Goal: Information Seeking & Learning: Find specific fact

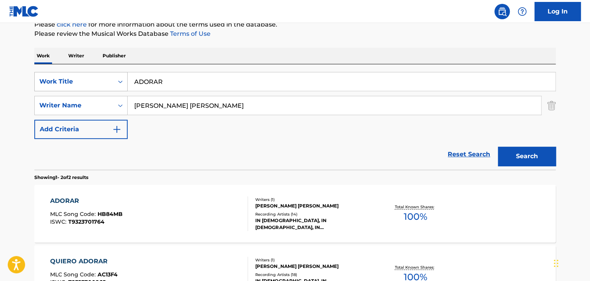
drag, startPoint x: 168, startPoint y: 84, endPoint x: 39, endPoint y: 85, distance: 128.4
click at [33, 85] on div "The MLC Public Work Search The accuracy and completeness of The MLC's data is d…" at bounding box center [295, 141] width 540 height 397
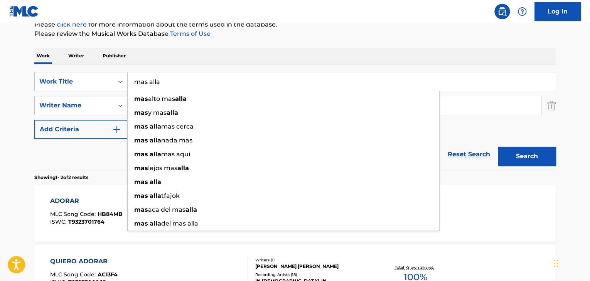
type input "mas alla"
click at [530, 151] on button "Search" at bounding box center [527, 156] width 58 height 19
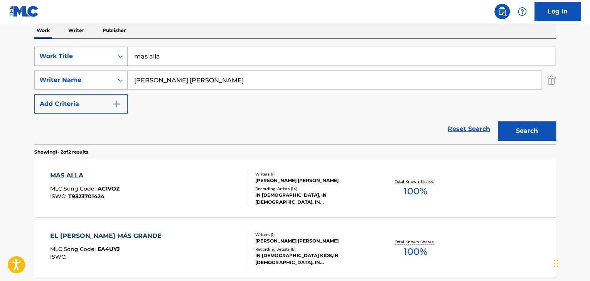
scroll to position [138, 0]
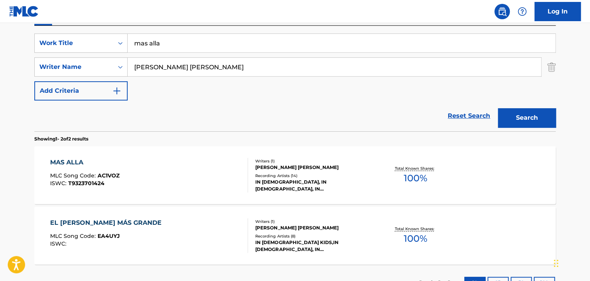
click at [173, 168] on div "MAS ALLA MLC Song Code : AC1VOZ ISWC : T9323701424" at bounding box center [149, 175] width 198 height 35
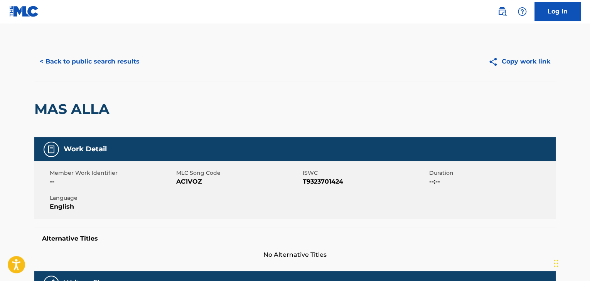
click at [191, 180] on span "AC1VOZ" at bounding box center [238, 181] width 125 height 9
copy span "AC1VOZ"
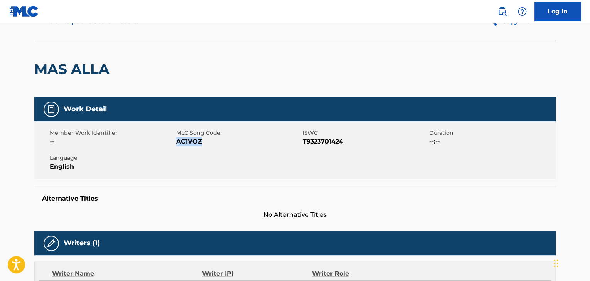
scroll to position [39, 0]
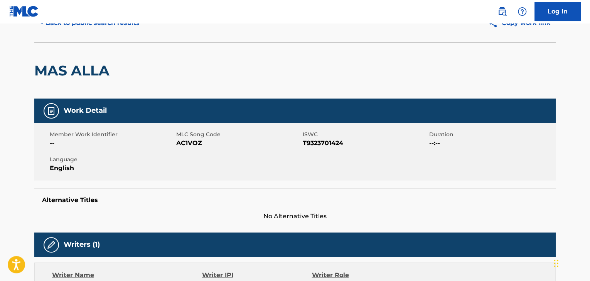
click at [57, 23] on nav "Log In" at bounding box center [295, 11] width 590 height 23
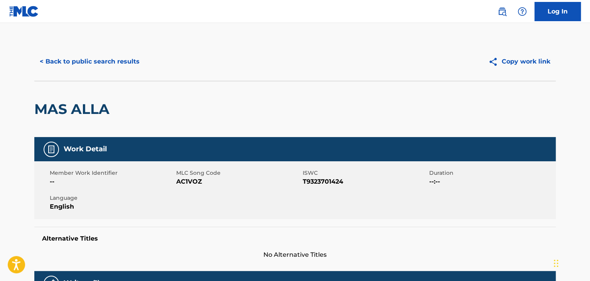
click at [112, 58] on button "< Back to public search results" at bounding box center [89, 61] width 111 height 19
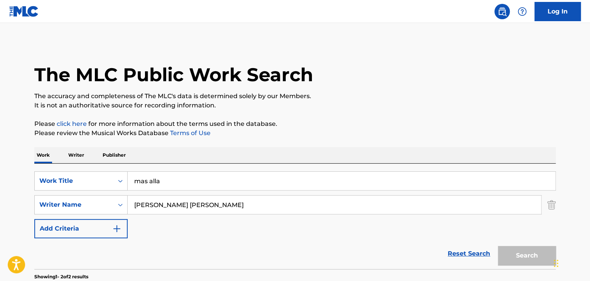
scroll to position [138, 0]
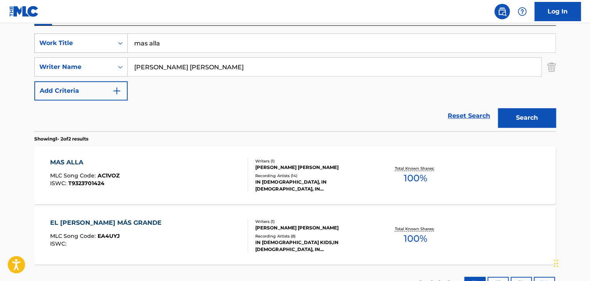
drag, startPoint x: 166, startPoint y: 46, endPoint x: 77, endPoint y: 42, distance: 88.4
click at [68, 26] on div "SearchWithCriteriab9689cfa-dbf7-40b2-9241-908e69099b95 Work Title mas alla Sear…" at bounding box center [294, 79] width 521 height 106
paste input "Veo El Cielo Abierto"
type input "Veo El Cielo Abierto"
click at [531, 115] on button "Search" at bounding box center [527, 117] width 58 height 19
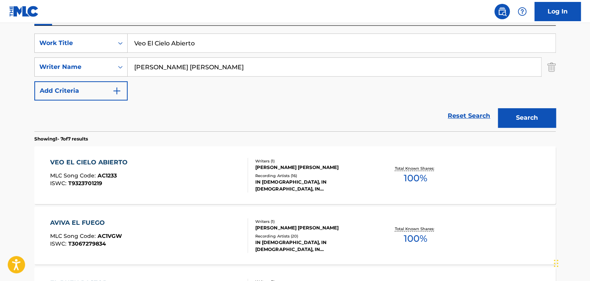
click at [148, 175] on div "VEO EL CIELO ABIERTO MLC Song Code : AC1233 ISWC : T9323701219" at bounding box center [149, 175] width 198 height 35
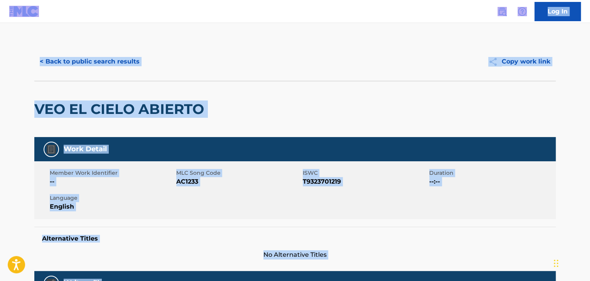
click at [150, 175] on span "Member Work Identifier" at bounding box center [112, 173] width 125 height 8
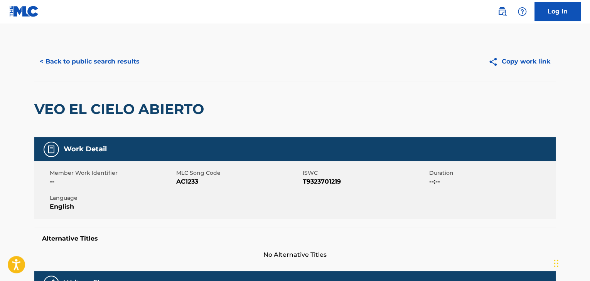
click at [189, 180] on span "AC1233" at bounding box center [238, 181] width 125 height 9
copy span "AC1233"
click at [104, 64] on button "< Back to public search results" at bounding box center [89, 61] width 111 height 19
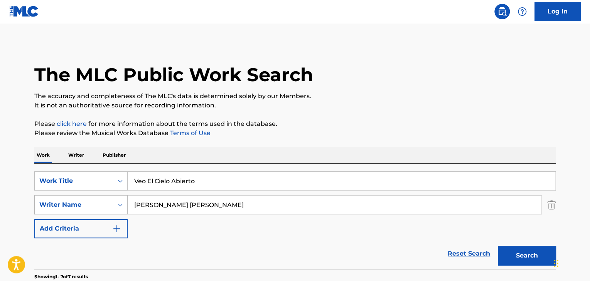
scroll to position [138, 0]
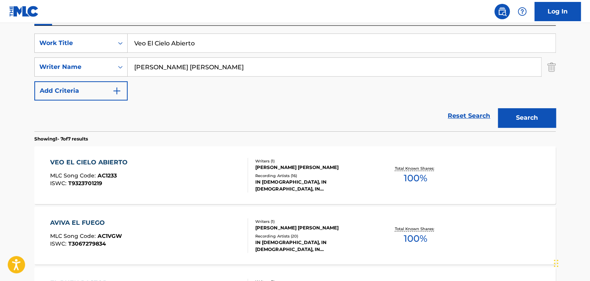
drag, startPoint x: 207, startPoint y: 42, endPoint x: 74, endPoint y: 19, distance: 134.6
paste input "QUIERO ADORAR"
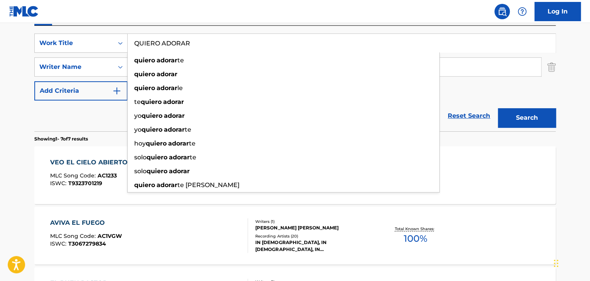
type input "QUIERO ADORAR"
click at [516, 117] on button "Search" at bounding box center [527, 117] width 58 height 19
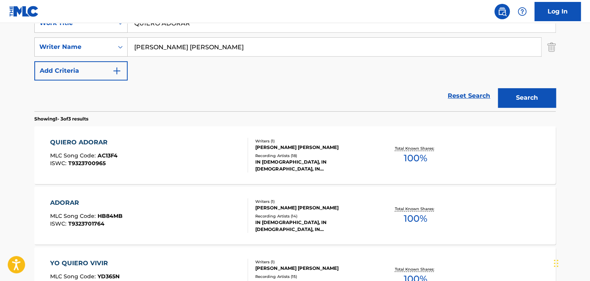
scroll to position [177, 0]
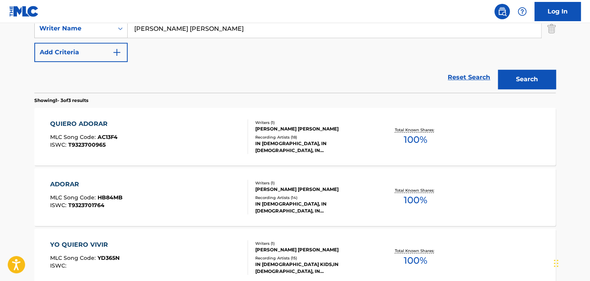
click at [156, 135] on div "QUIERO ADORAR MLC Song Code : AC13F4 ISWC : T9323700965" at bounding box center [149, 137] width 198 height 35
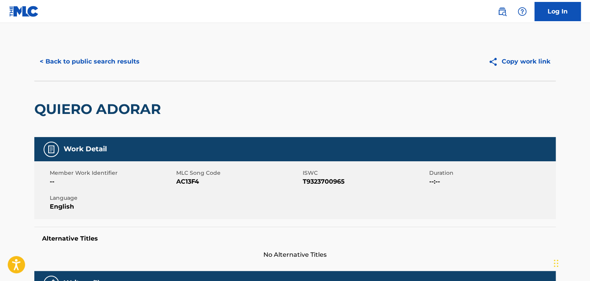
click at [189, 182] on span "AC13F4" at bounding box center [238, 181] width 125 height 9
copy span "AC13F4"
click at [100, 60] on button "< Back to public search results" at bounding box center [89, 61] width 111 height 19
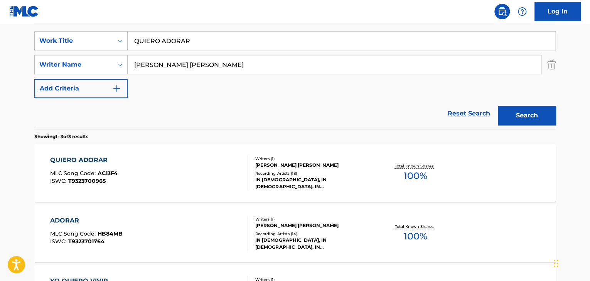
scroll to position [66, 0]
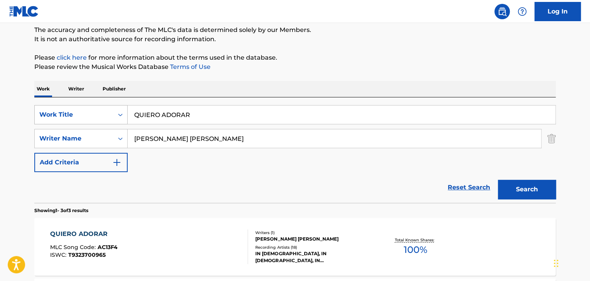
drag, startPoint x: 197, startPoint y: 109, endPoint x: 52, endPoint y: 110, distance: 144.2
click at [56, 109] on div "SearchWithCriteriab9689cfa-dbf7-40b2-9241-908e69099b95 Work Title QUIERO ADORAR" at bounding box center [294, 114] width 521 height 19
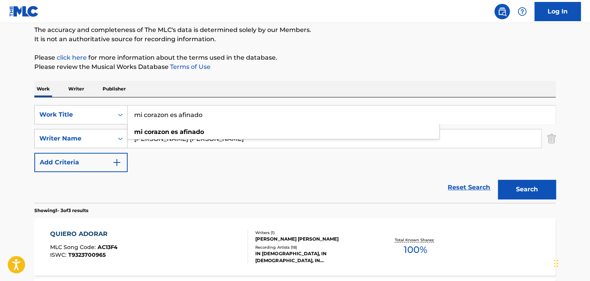
type input "mi corazon es afinado"
click at [528, 185] on button "Search" at bounding box center [527, 189] width 58 height 19
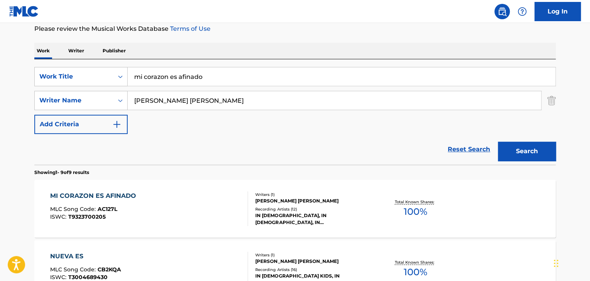
scroll to position [105, 0]
click at [170, 202] on div "MI CORAZON ES AFINADO MLC Song Code : AC127L ISWC : T9323700205" at bounding box center [149, 208] width 198 height 35
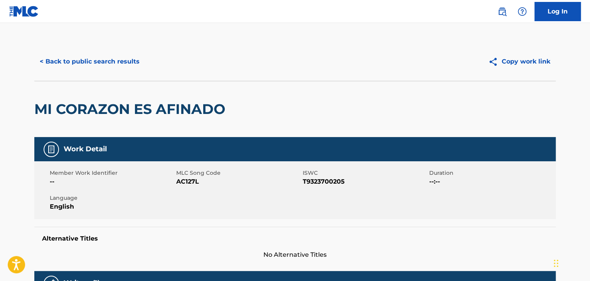
click at [184, 181] on span "AC127L" at bounding box center [238, 181] width 125 height 9
copy span "AC127L"
click at [108, 64] on button "< Back to public search results" at bounding box center [89, 61] width 111 height 19
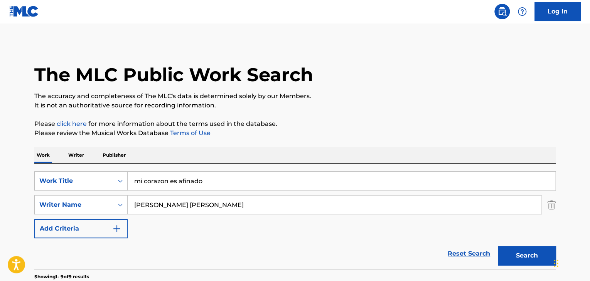
scroll to position [105, 0]
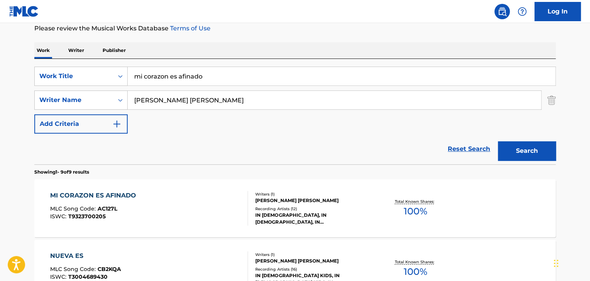
drag, startPoint x: 215, startPoint y: 74, endPoint x: 113, endPoint y: 64, distance: 102.3
click at [113, 64] on div "SearchWithCriteriab9689cfa-dbf7-40b2-9241-908e69099b95 Work Title mi corazon es…" at bounding box center [294, 112] width 521 height 106
paste input "Sumergido En Tu Presencia"
type input "Sumergido En Tu Presencia"
click at [513, 145] on button "Search" at bounding box center [527, 150] width 58 height 19
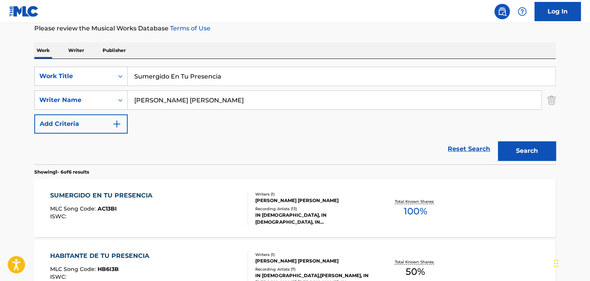
scroll to position [143, 0]
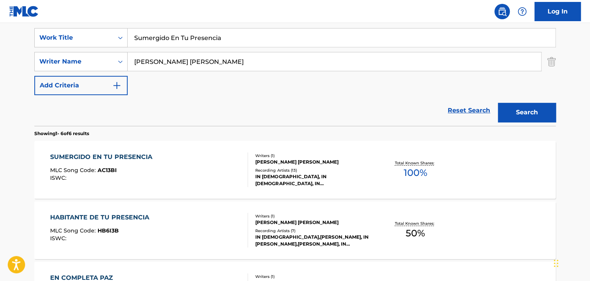
click at [196, 167] on div "SUMERGIDO EN TU PRESENCIA MLC Song Code : AC13BI ISWC :" at bounding box center [149, 170] width 198 height 35
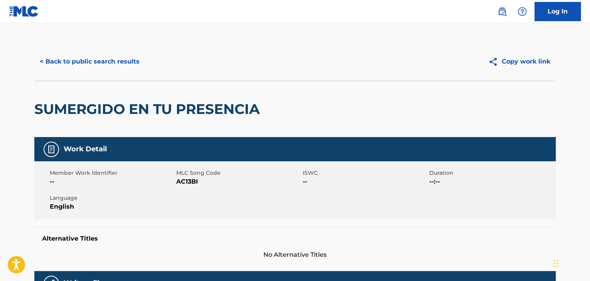
click at [188, 182] on span "AC13BI" at bounding box center [238, 181] width 125 height 9
copy span "AC13BI"
click at [96, 60] on button "< Back to public search results" at bounding box center [89, 61] width 111 height 19
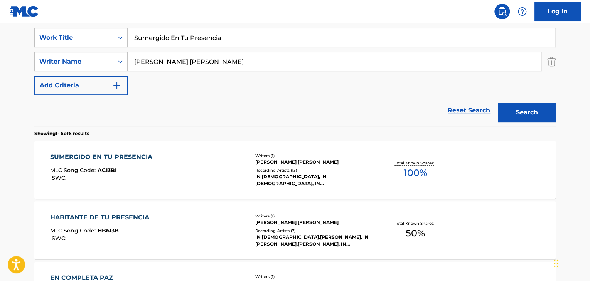
drag, startPoint x: 207, startPoint y: 33, endPoint x: 120, endPoint y: 21, distance: 87.1
click at [123, 21] on div "Log In The MLC Public Work Search The accuracy and completeness of The MLC's da…" at bounding box center [295, 218] width 590 height 722
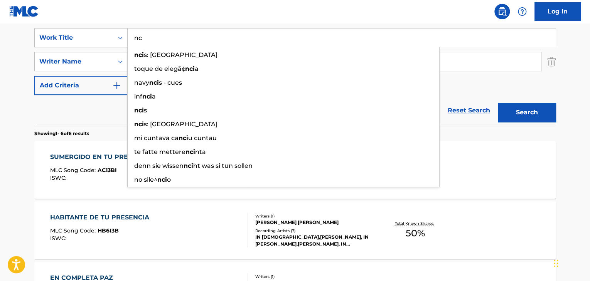
type input "n"
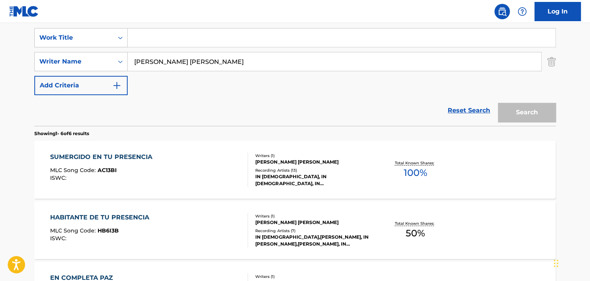
paste input "Altar De [PERSON_NAME]"
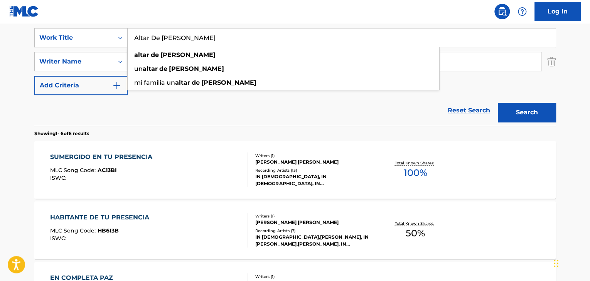
type input "Altar De [PERSON_NAME]"
click at [509, 113] on button "Search" at bounding box center [527, 112] width 58 height 19
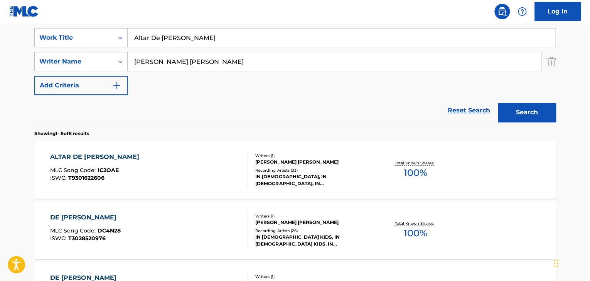
click at [120, 175] on div "MLC Song Code : IC2OAE" at bounding box center [96, 172] width 93 height 8
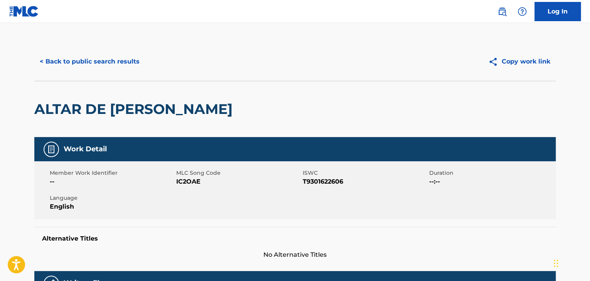
click at [192, 179] on span "IC2OAE" at bounding box center [238, 181] width 125 height 9
click at [193, 179] on span "IC2OAE" at bounding box center [238, 181] width 125 height 9
copy span "IC2OAE"
click at [86, 55] on button "< Back to public search results" at bounding box center [89, 61] width 111 height 19
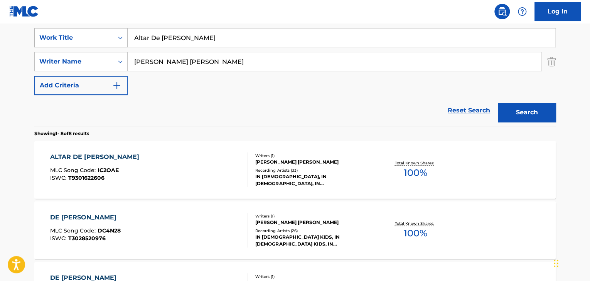
drag, startPoint x: 190, startPoint y: 35, endPoint x: 109, endPoint y: 33, distance: 80.6
click at [109, 34] on div "SearchWithCriteriab9689cfa-dbf7-40b2-9241-908e69099b95 Work Title Altar De [PER…" at bounding box center [294, 37] width 521 height 19
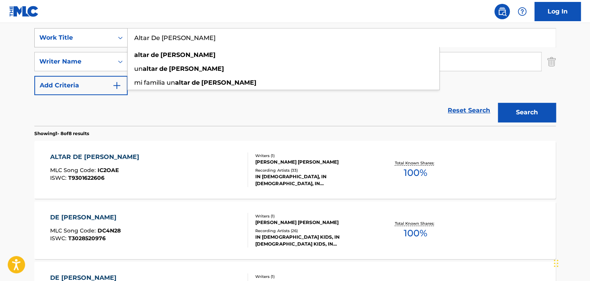
type input "n"
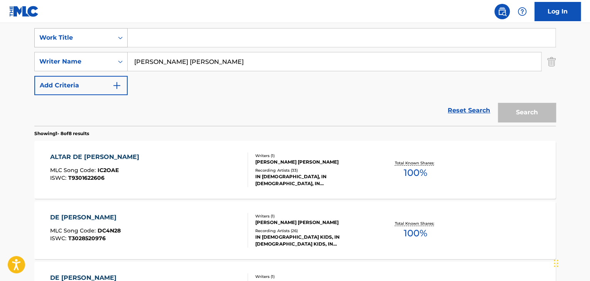
paste input "EN COMPLETA PAZ"
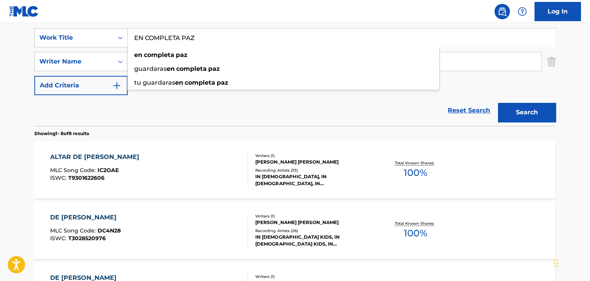
type input "EN COMPLETA PAZ"
drag, startPoint x: 530, startPoint y: 108, endPoint x: 529, endPoint y: 103, distance: 6.0
click at [530, 106] on button "Search" at bounding box center [527, 112] width 58 height 19
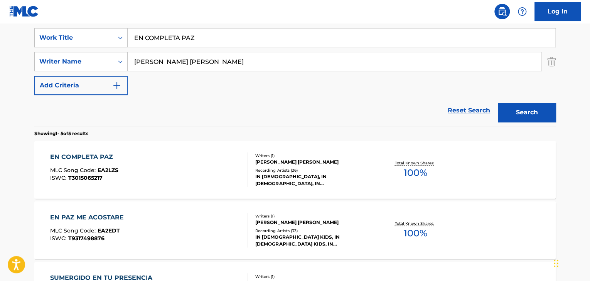
click at [123, 177] on div "EN COMPLETA PAZ MLC Song Code : EA2LZS ISWC : T3015065217" at bounding box center [149, 170] width 198 height 35
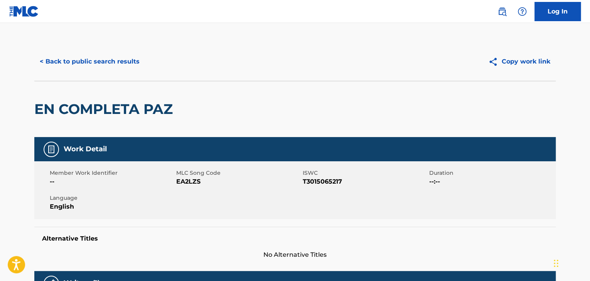
click at [185, 183] on span "EA2LZS" at bounding box center [238, 181] width 125 height 9
copy span "EA2LZS"
click at [103, 60] on button "< Back to public search results" at bounding box center [89, 61] width 111 height 19
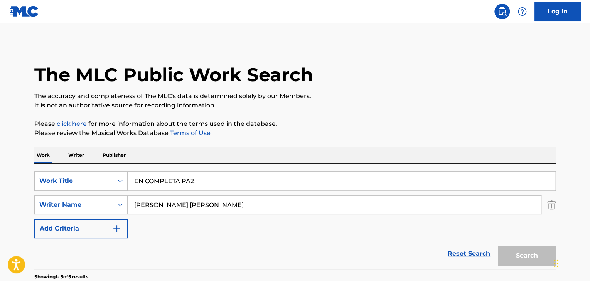
scroll to position [143, 0]
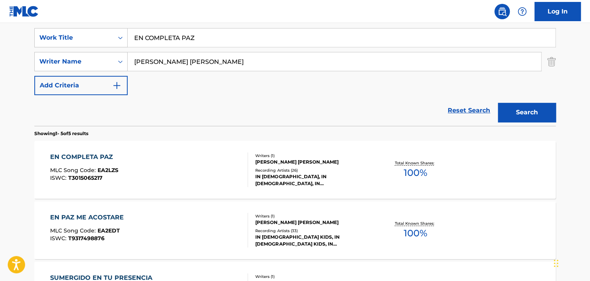
drag, startPoint x: 202, startPoint y: 37, endPoint x: 132, endPoint y: 39, distance: 70.2
click at [133, 40] on input "EN COMPLETA PAZ" at bounding box center [342, 38] width 428 height 19
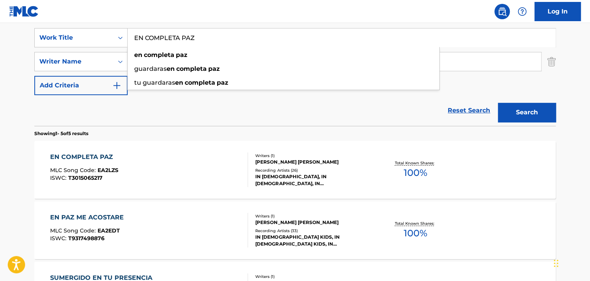
paste input "[PERSON_NAME] ES"
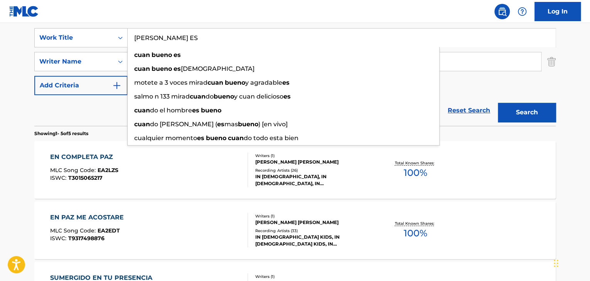
type input "[PERSON_NAME] ES"
click at [529, 116] on button "Search" at bounding box center [527, 112] width 58 height 19
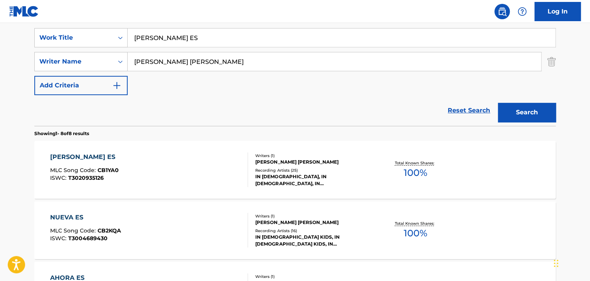
click at [204, 172] on div "[PERSON_NAME] ES MLC Song Code : CB1YA0 ISWC : T3020935126" at bounding box center [149, 170] width 198 height 35
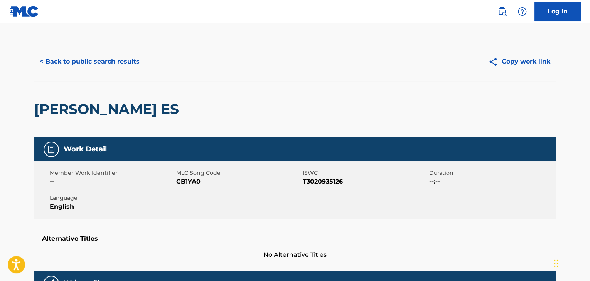
click at [192, 182] on span "CB1YA0" at bounding box center [238, 181] width 125 height 9
copy span "CB1YA0"
click at [96, 59] on button "< Back to public search results" at bounding box center [89, 61] width 111 height 19
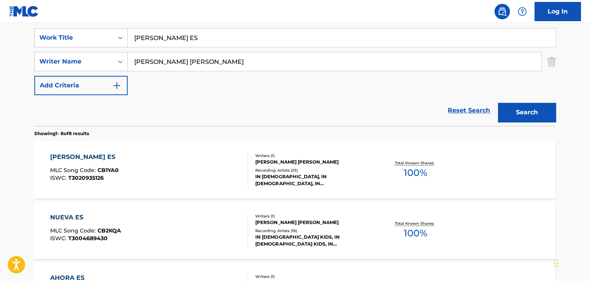
drag, startPoint x: 199, startPoint y: 35, endPoint x: 131, endPoint y: 33, distance: 68.3
click at [133, 33] on input "[PERSON_NAME] ES" at bounding box center [342, 38] width 428 height 19
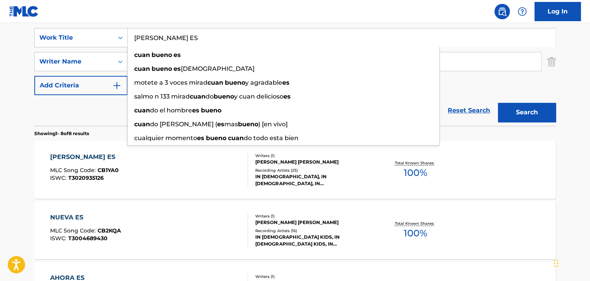
paste input "My Heart is Tuned"
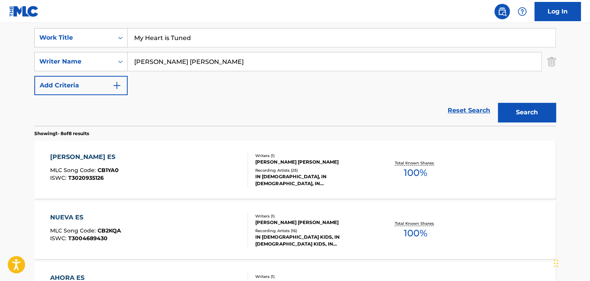
type input "My Heart is Tuned"
click at [514, 115] on button "Search" at bounding box center [527, 112] width 58 height 19
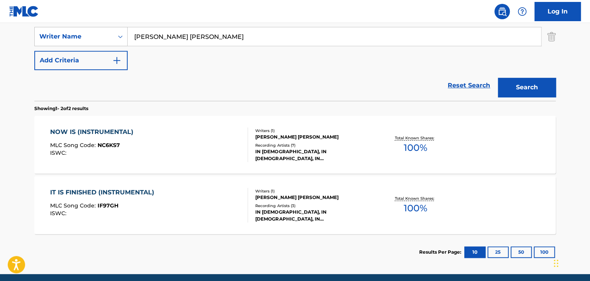
scroll to position [182, 0]
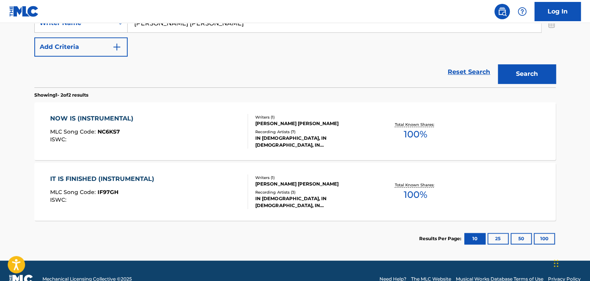
click at [200, 126] on div "NOW IS (INSTRUMENTAL) MLC Song Code : NC6KS7 ISWC :" at bounding box center [149, 131] width 198 height 35
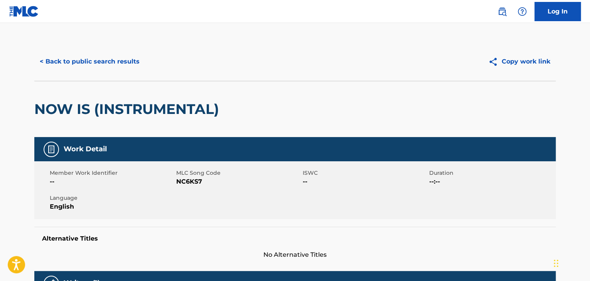
click at [50, 59] on button "< Back to public search results" at bounding box center [89, 61] width 111 height 19
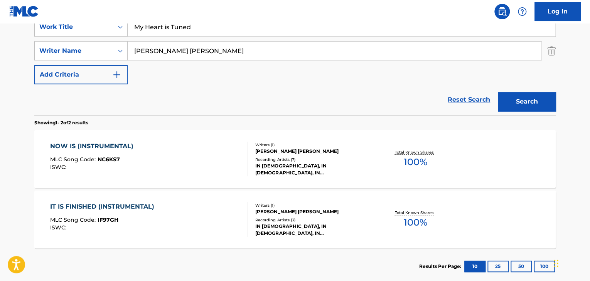
click at [177, 210] on div "IT IS FINISHED (INSTRUMENTAL) MLC Song Code : IF97GH ISWC :" at bounding box center [149, 219] width 198 height 35
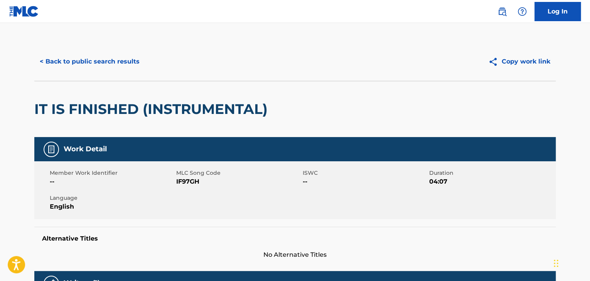
click at [68, 57] on button "< Back to public search results" at bounding box center [89, 61] width 111 height 19
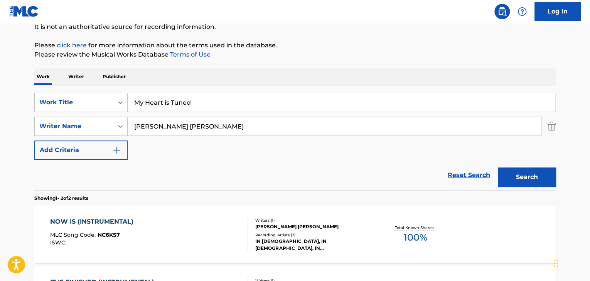
scroll to position [77, 0]
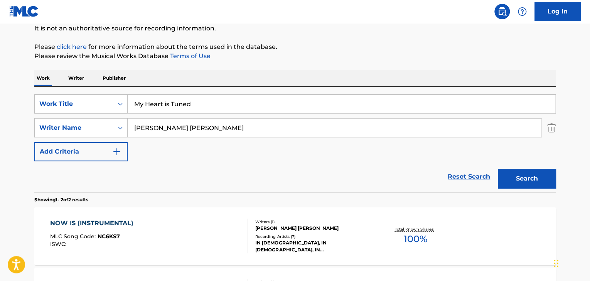
drag, startPoint x: 197, startPoint y: 101, endPoint x: 142, endPoint y: 100, distance: 55.5
click at [142, 100] on input "My Heart is Tuned" at bounding box center [342, 104] width 428 height 19
drag, startPoint x: 195, startPoint y: 104, endPoint x: 134, endPoint y: 100, distance: 60.7
click at [140, 103] on input "Heart is TunedMy" at bounding box center [342, 104] width 428 height 19
type input "H"
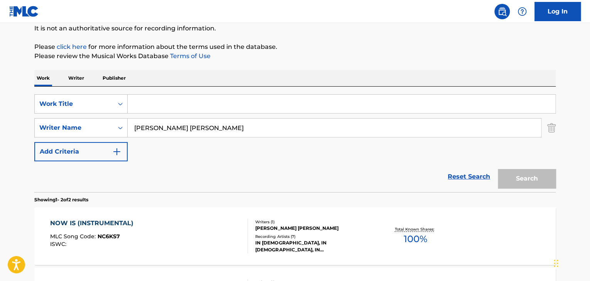
paste input "DE [PERSON_NAME]"
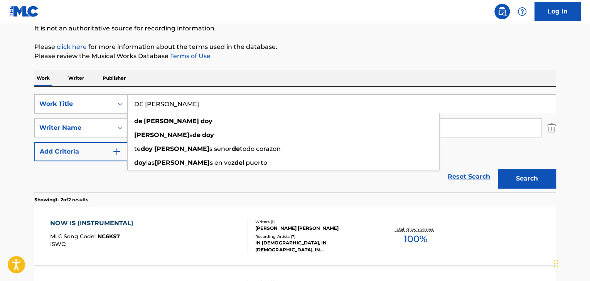
type input "DE [PERSON_NAME]"
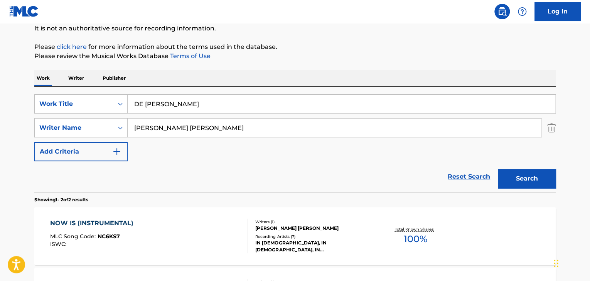
click at [547, 173] on button "Search" at bounding box center [527, 178] width 58 height 19
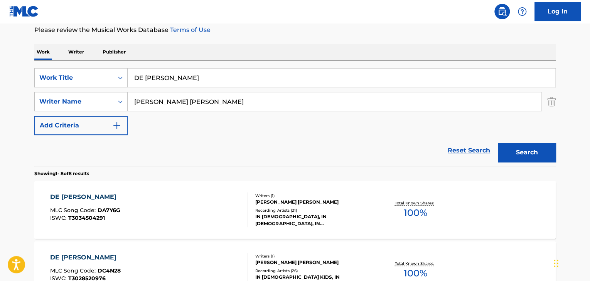
scroll to position [116, 0]
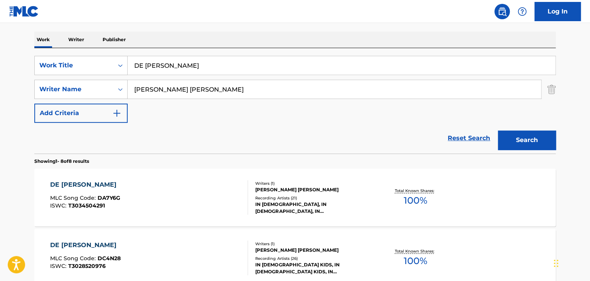
click at [159, 204] on div "DE [PERSON_NAME] MLC Song Code : DA7Y6G ISWC : T3034504291" at bounding box center [149, 197] width 198 height 35
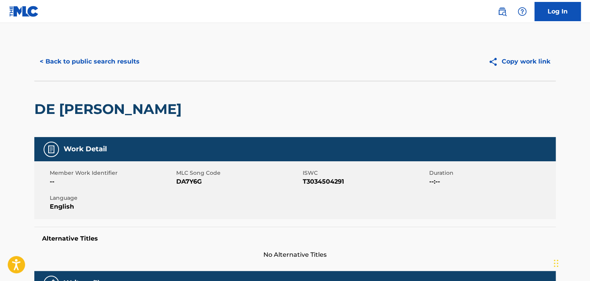
click at [190, 184] on span "DA7Y6G" at bounding box center [238, 181] width 125 height 9
click at [189, 183] on span "DA7Y6G" at bounding box center [238, 181] width 125 height 9
click at [189, 182] on span "DA7Y6G" at bounding box center [238, 181] width 125 height 9
click at [182, 180] on span "DA7Y6G" at bounding box center [238, 181] width 125 height 9
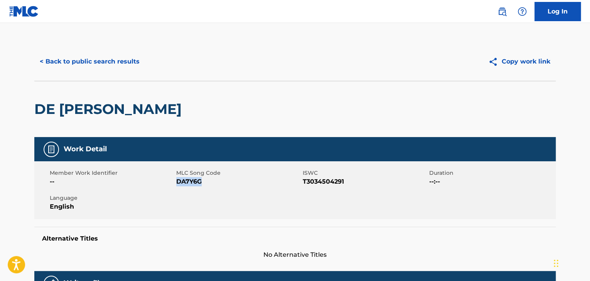
copy span "DA7Y6G"
click at [67, 61] on button "< Back to public search results" at bounding box center [89, 61] width 111 height 19
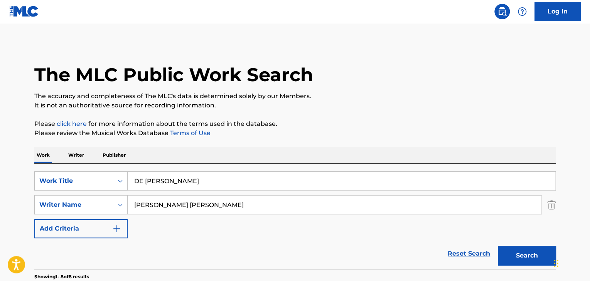
scroll to position [116, 0]
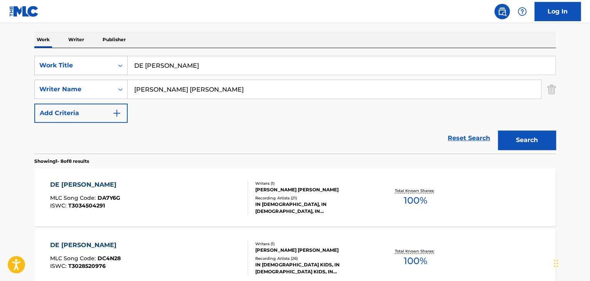
drag, startPoint x: 143, startPoint y: 60, endPoint x: 132, endPoint y: 64, distance: 12.2
click at [132, 64] on input "DE [PERSON_NAME]" at bounding box center [342, 65] width 428 height 19
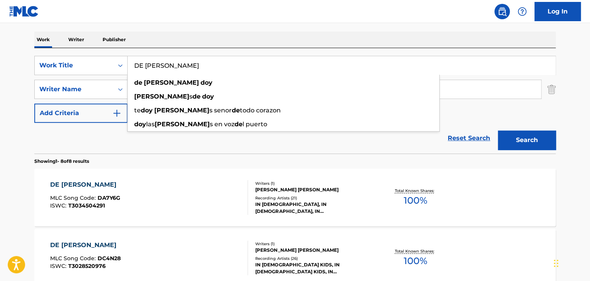
paste input "The Best Song"
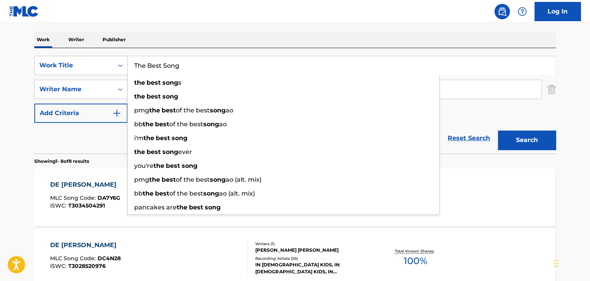
type input "The Best Song"
click at [518, 138] on button "Search" at bounding box center [527, 140] width 58 height 19
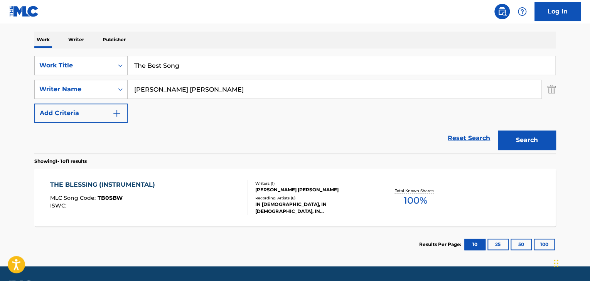
click at [179, 199] on div "THE BLESSING (INSTRUMENTAL) MLC Song Code : TB0SBW ISWC :" at bounding box center [149, 197] width 198 height 35
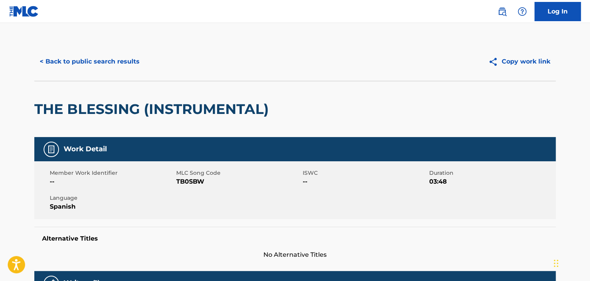
click at [59, 62] on button "< Back to public search results" at bounding box center [89, 61] width 111 height 19
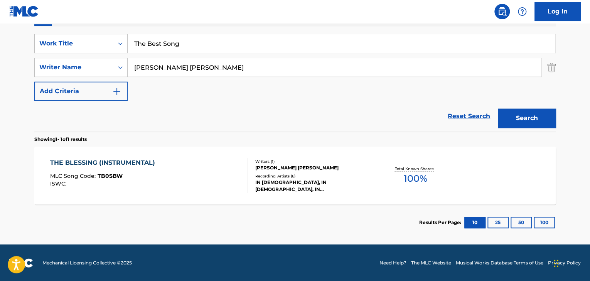
scroll to position [138, 0]
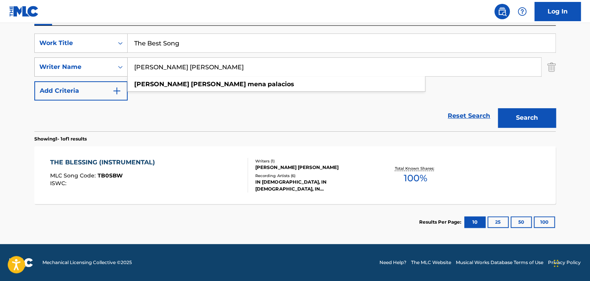
drag, startPoint x: 230, startPoint y: 67, endPoint x: 101, endPoint y: 72, distance: 129.3
click at [101, 72] on div "SearchWithCriteria31d52ad0-50ba-4c8d-b159-5039e7b79af2 Writer Name [PERSON_NAME…" at bounding box center [294, 66] width 521 height 19
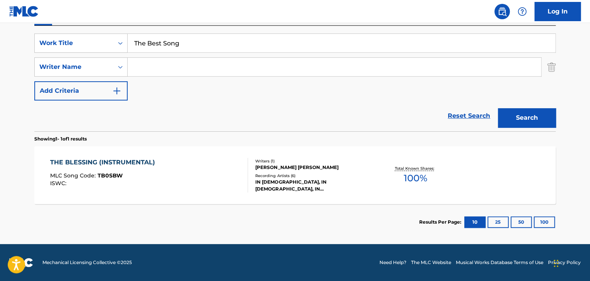
click at [509, 119] on button "Search" at bounding box center [527, 117] width 58 height 19
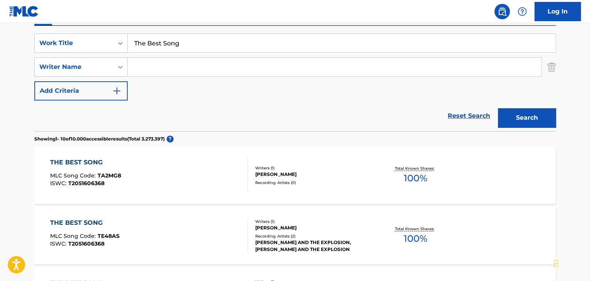
scroll to position [177, 0]
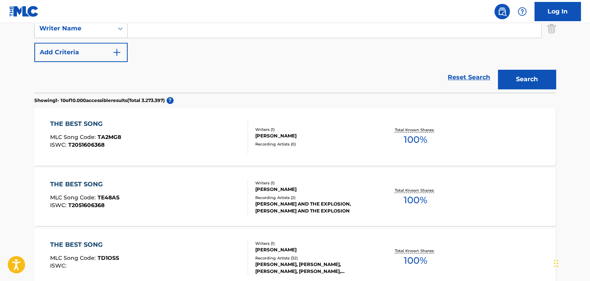
click at [184, 141] on div "THE BEST SONG MLC Song Code : TA2MG8 ISWC : T2051606368" at bounding box center [149, 137] width 198 height 35
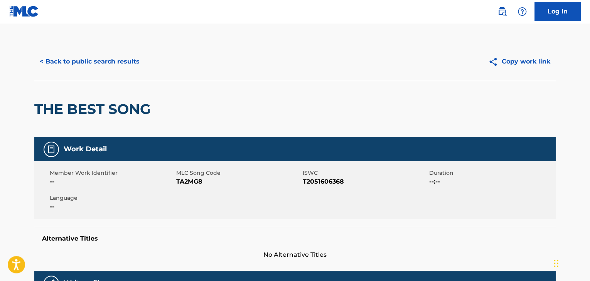
click at [99, 60] on button "< Back to public search results" at bounding box center [89, 61] width 111 height 19
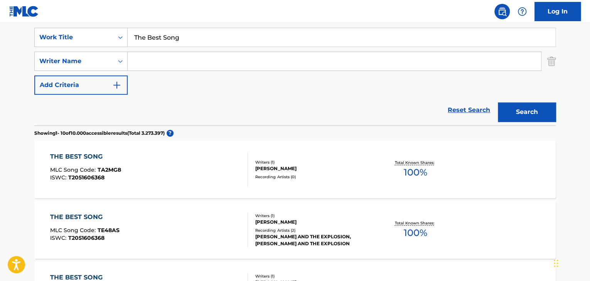
scroll to position [182, 0]
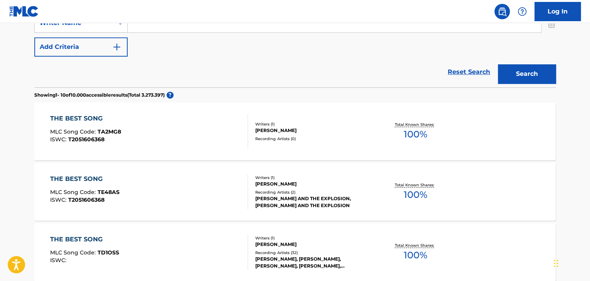
click at [278, 198] on div "[PERSON_NAME] AND THE EXPLOSION, [PERSON_NAME] AND THE EXPLOSION" at bounding box center [313, 202] width 116 height 14
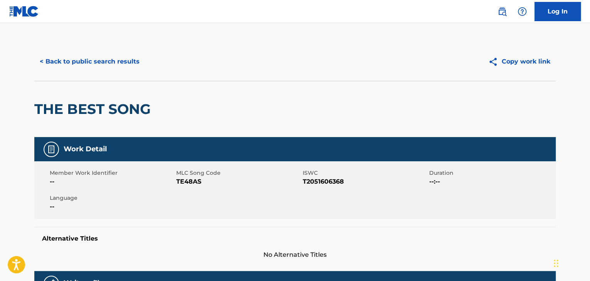
click at [62, 64] on button "< Back to public search results" at bounding box center [89, 61] width 111 height 19
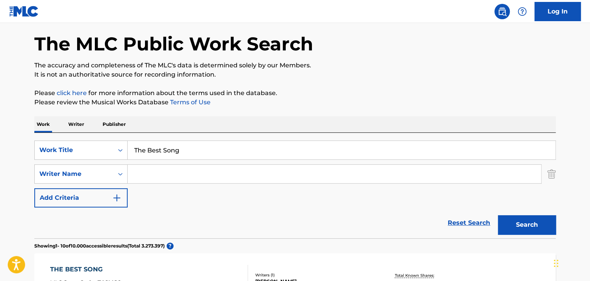
scroll to position [77, 0]
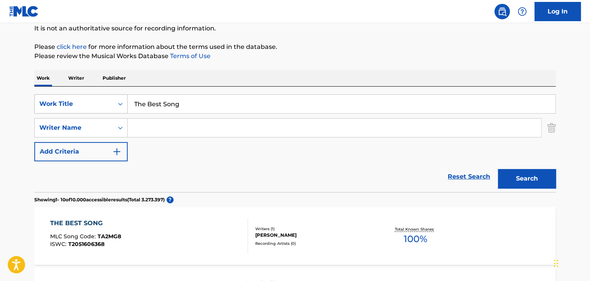
drag, startPoint x: 186, startPoint y: 99, endPoint x: 120, endPoint y: 104, distance: 66.4
click at [120, 104] on div "SearchWithCriteriab9689cfa-dbf7-40b2-9241-908e69099b95 Work Title The Best Song" at bounding box center [294, 103] width 521 height 19
paste input "Altar of Worship (Instrumental)"
type input "Altar of Worship (Instrumental)"
click at [535, 179] on button "Search" at bounding box center [527, 178] width 58 height 19
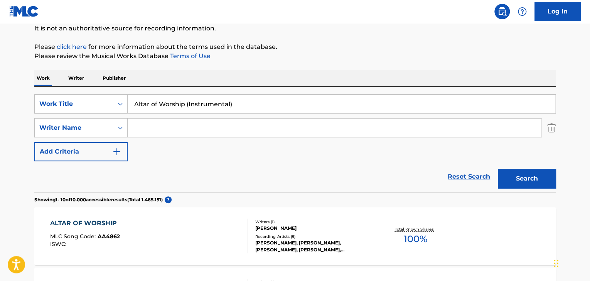
click at [146, 130] on input "Search Form" at bounding box center [334, 128] width 413 height 19
click at [147, 130] on input "Search Form" at bounding box center [334, 128] width 413 height 19
paste input "[PERSON_NAME] [PERSON_NAME]"
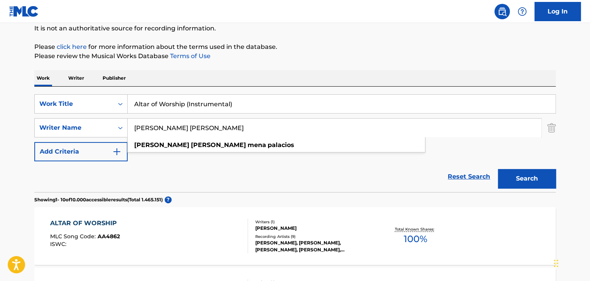
type input "[PERSON_NAME] [PERSON_NAME]"
click at [520, 179] on button "Search" at bounding box center [527, 178] width 58 height 19
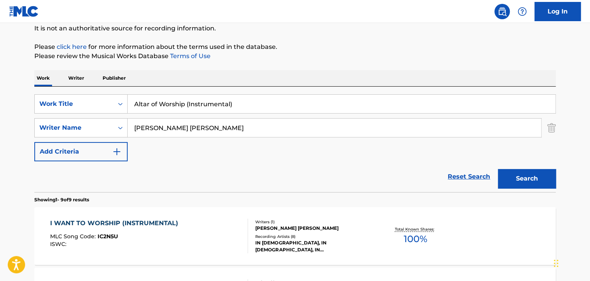
drag, startPoint x: 133, startPoint y: 102, endPoint x: 184, endPoint y: 111, distance: 52.0
click at [184, 111] on input "Altar of Worship (Instrumental)" at bounding box center [342, 104] width 428 height 19
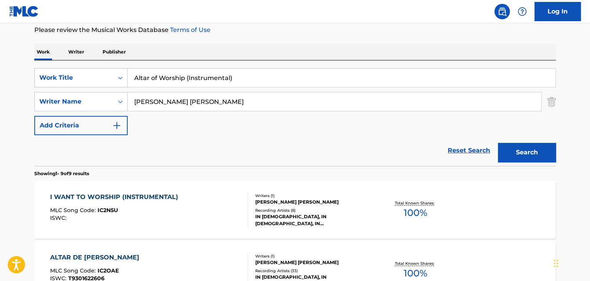
scroll to position [116, 0]
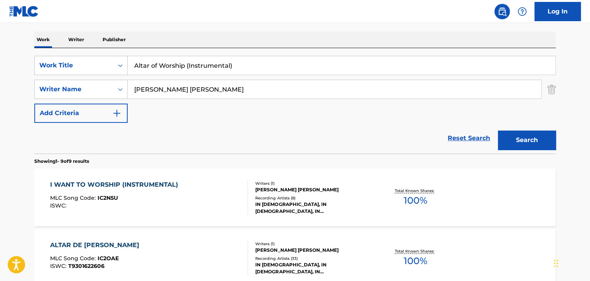
click at [80, 187] on div "I WANT TO WORSHIP (INSTRUMENTAL)" at bounding box center [116, 184] width 132 height 9
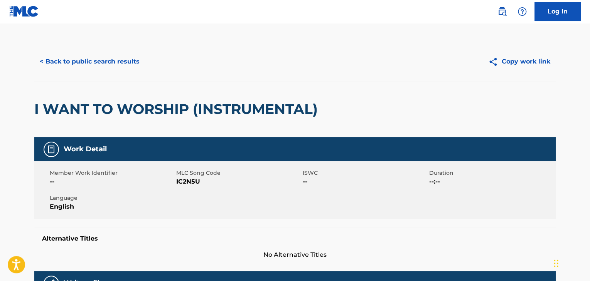
click at [103, 57] on button "< Back to public search results" at bounding box center [89, 61] width 111 height 19
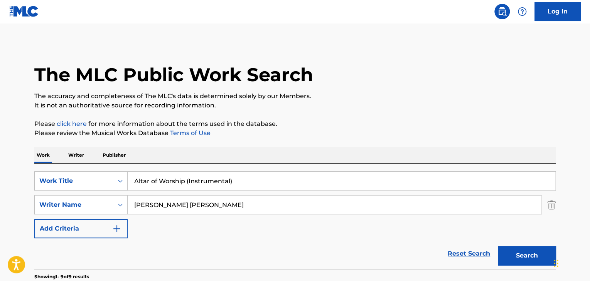
drag, startPoint x: 241, startPoint y: 176, endPoint x: 111, endPoint y: 169, distance: 130.5
click at [112, 170] on div "SearchWithCriteriab9689cfa-dbf7-40b2-9241-908e69099b95 Work Title Altar of Wors…" at bounding box center [294, 217] width 521 height 106
paste input "NADA NOS PODRA SEPARAR"
type input "NADA NOS PODRA SEPARAR"
click at [537, 256] on button "Search" at bounding box center [527, 255] width 58 height 19
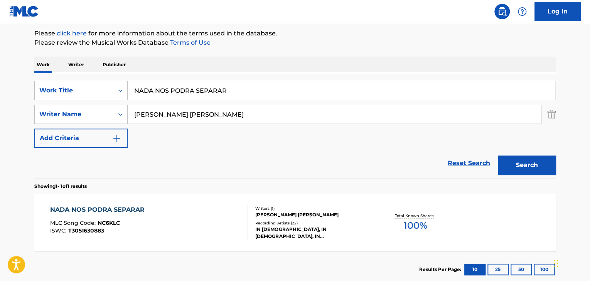
scroll to position [116, 0]
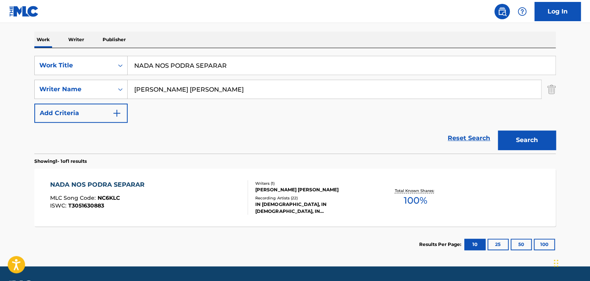
click at [241, 200] on div "NADA NOS PODRA SEPARAR MLC Song Code : NC6KLC ISWC : T3051630883" at bounding box center [149, 197] width 198 height 35
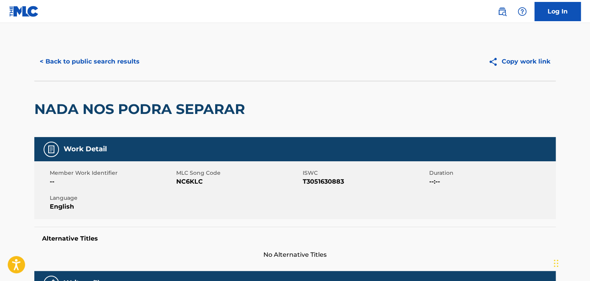
click at [183, 181] on span "NC6KLC" at bounding box center [238, 181] width 125 height 9
copy span "NC6KLC"
click at [96, 59] on button "< Back to public search results" at bounding box center [89, 61] width 111 height 19
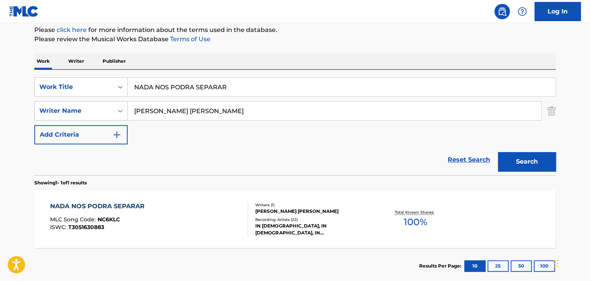
drag, startPoint x: 228, startPoint y: 86, endPoint x: 136, endPoint y: 85, distance: 92.5
click at [136, 85] on input "NADA NOS PODRA SEPARAR" at bounding box center [342, 87] width 428 height 19
paste input "I Want to Worship"
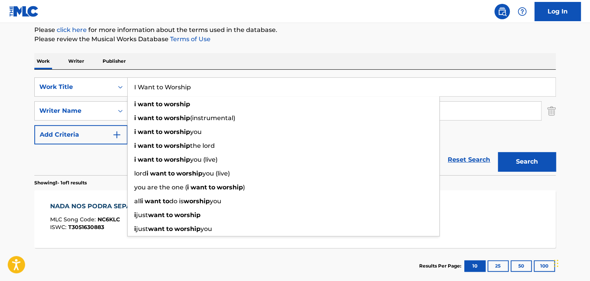
type input "I Want to Worship"
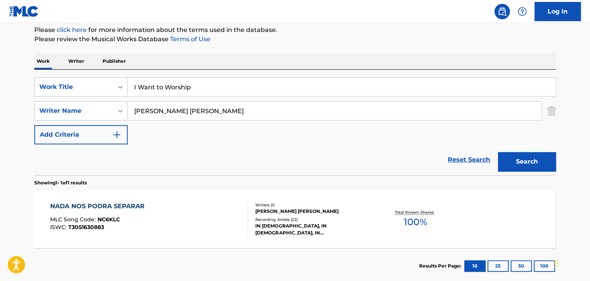
click at [525, 159] on button "Search" at bounding box center [527, 161] width 58 height 19
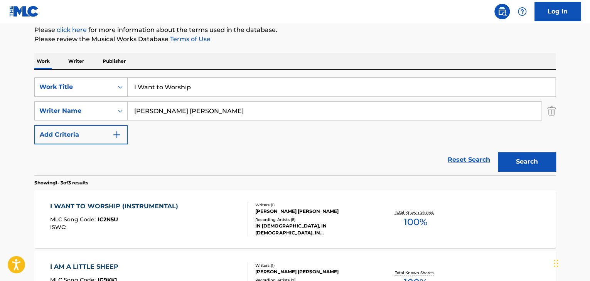
scroll to position [133, 0]
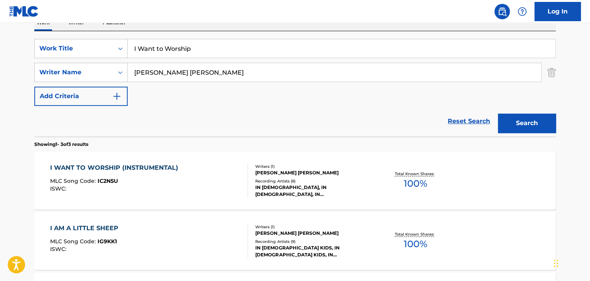
click at [147, 173] on div "I WANT TO WORSHIP (INSTRUMENTAL) MLC Song Code : IC2N5U ISWC :" at bounding box center [116, 180] width 132 height 35
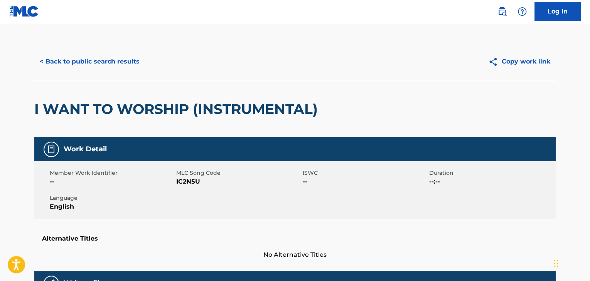
click at [188, 181] on span "IC2N5U" at bounding box center [238, 181] width 125 height 9
click at [128, 59] on button "< Back to public search results" at bounding box center [89, 61] width 111 height 19
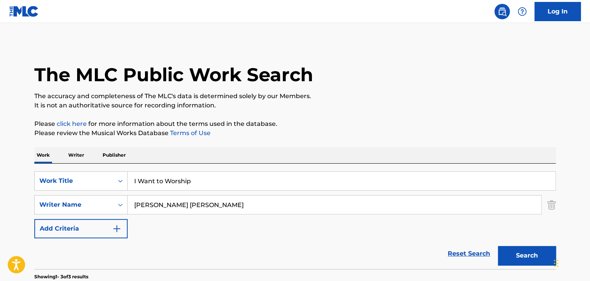
scroll to position [133, 0]
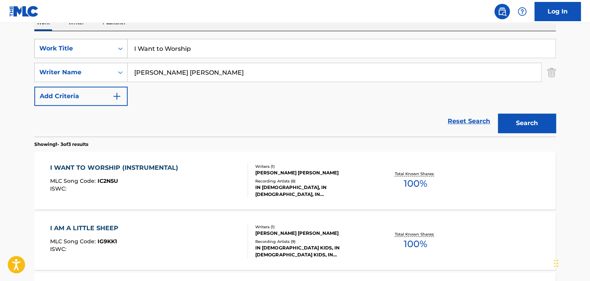
drag, startPoint x: 196, startPoint y: 44, endPoint x: 125, endPoint y: 42, distance: 71.8
click at [123, 42] on div "SearchWithCriteriab9689cfa-dbf7-40b2-9241-908e69099b95 Work Title I Want to Wor…" at bounding box center [294, 48] width 521 height 19
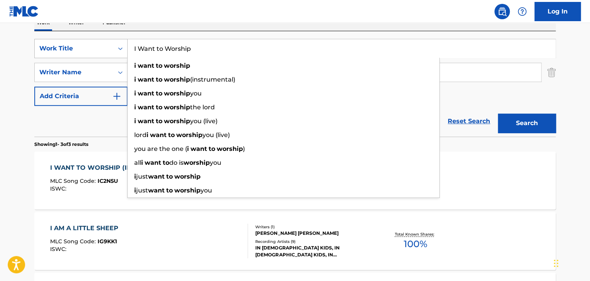
paste input "See Heaven Open"
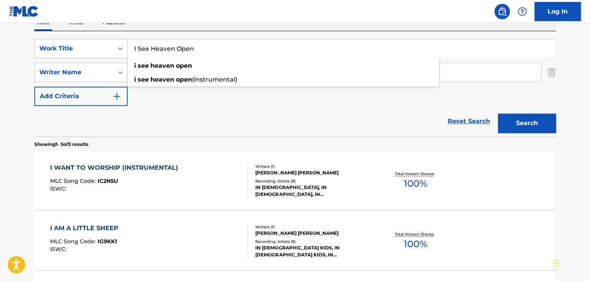
type input "I See Heaven Open"
click at [537, 128] on button "Search" at bounding box center [527, 123] width 58 height 19
click at [229, 173] on div "I SEE HEAVEN OPEN (INSTRUMENTAL) MLC Song Code : IC2N7R ISWC :" at bounding box center [149, 180] width 198 height 35
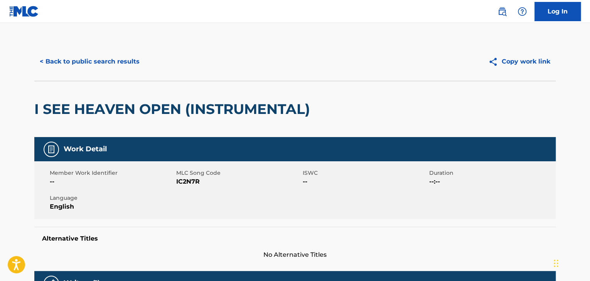
click at [181, 182] on span "IC2N7R" at bounding box center [238, 181] width 125 height 9
click at [118, 62] on button "< Back to public search results" at bounding box center [89, 61] width 111 height 19
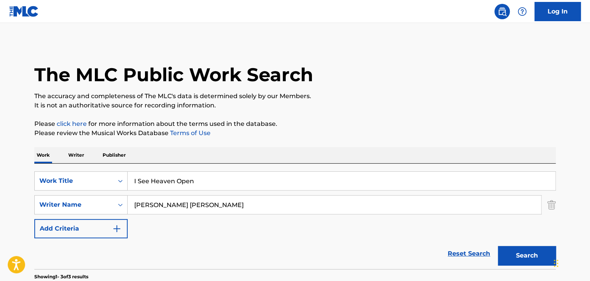
scroll to position [133, 0]
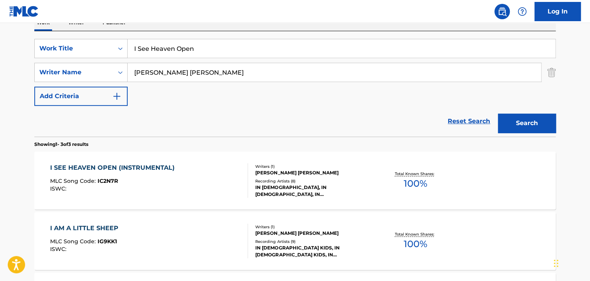
drag, startPoint x: 193, startPoint y: 48, endPoint x: 130, endPoint y: 48, distance: 63.2
click at [130, 48] on input "I See Heaven Open" at bounding box center [342, 48] width 428 height 19
paste input "Now is"
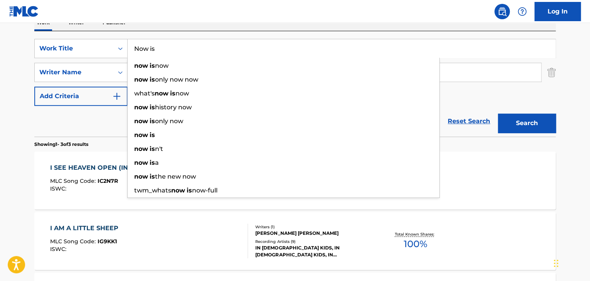
type input "Now is"
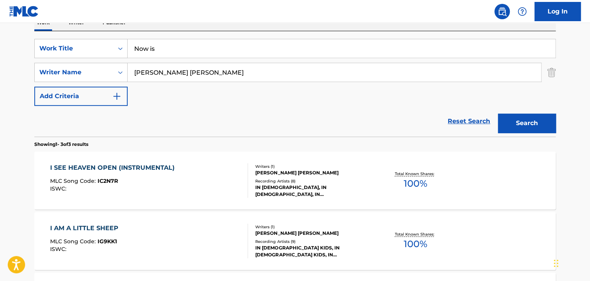
click at [510, 118] on button "Search" at bounding box center [527, 123] width 58 height 19
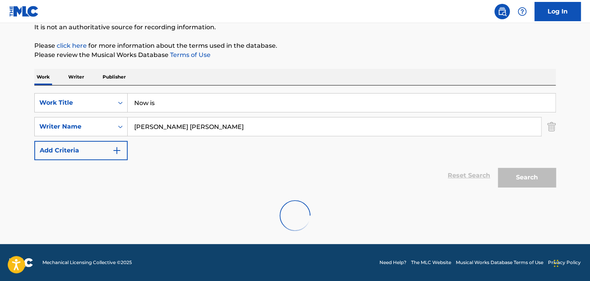
scroll to position [53, 0]
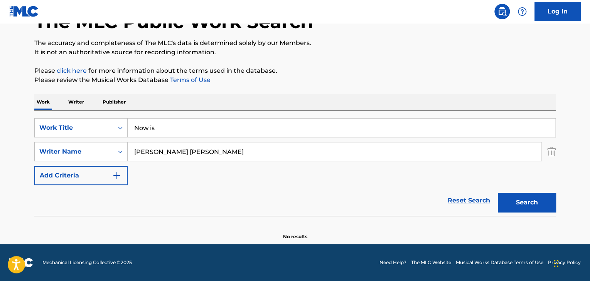
click at [539, 205] on button "Search" at bounding box center [527, 202] width 58 height 19
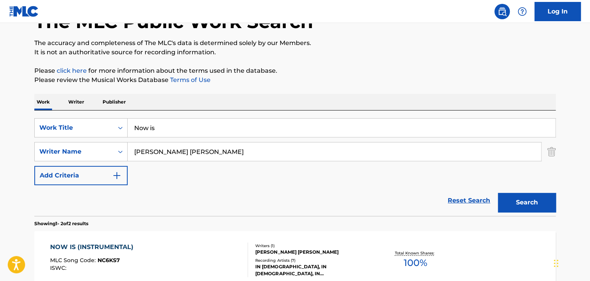
click at [134, 250] on div "NOW IS (INSTRUMENTAL)" at bounding box center [93, 247] width 87 height 9
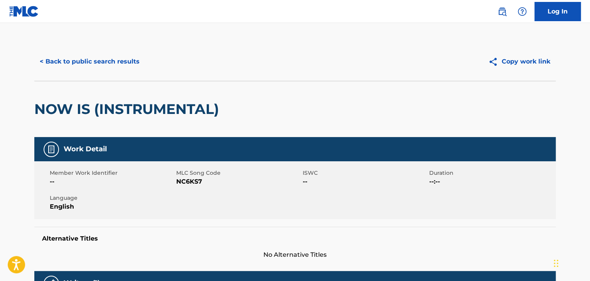
click at [189, 179] on span "NC6KS7" at bounding box center [238, 181] width 125 height 9
